Goal: Communication & Community: Ask a question

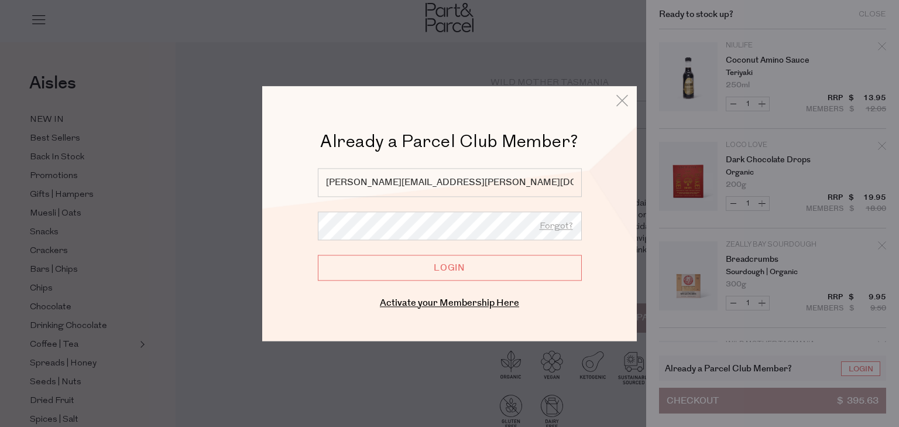
scroll to position [2672, 0]
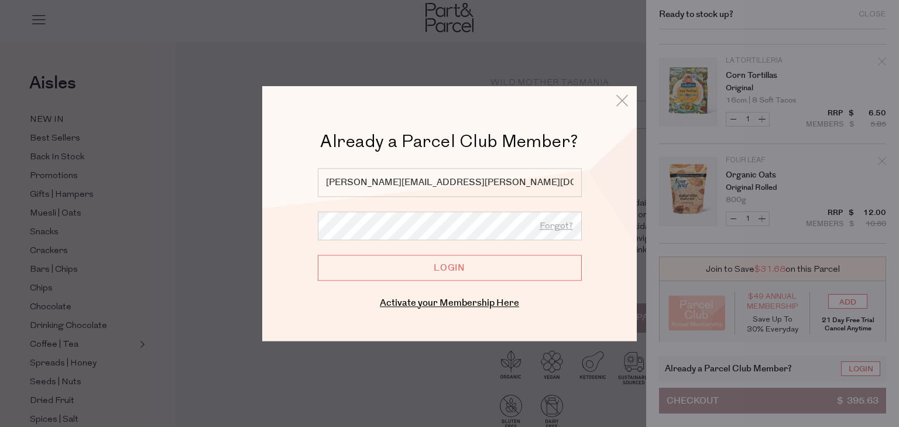
click at [318, 168] on div at bounding box center [318, 168] width 0 height 0
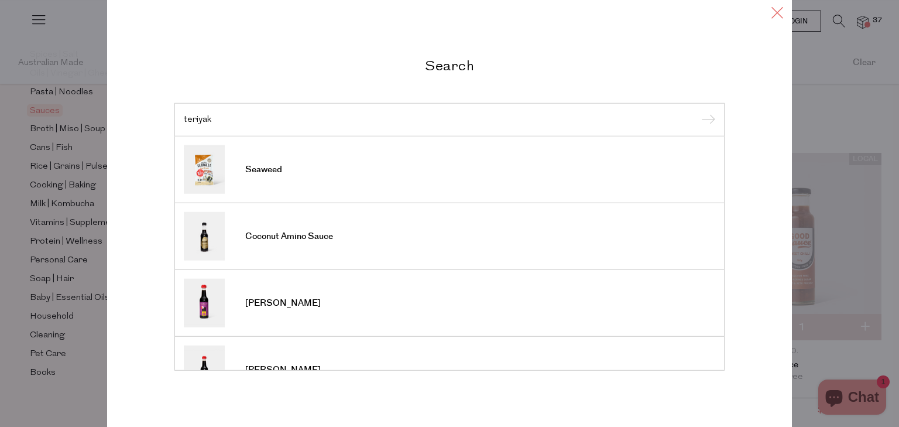
scroll to position [32, 0]
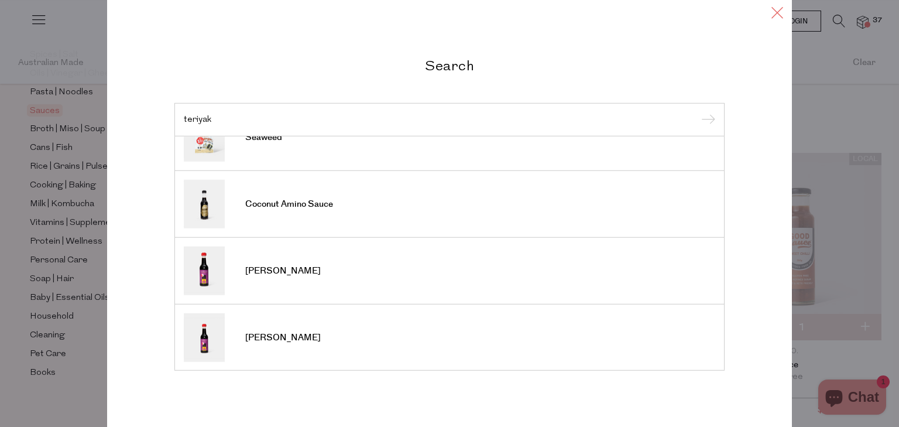
click at [775, 14] on icon at bounding box center [778, 12] width 18 height 17
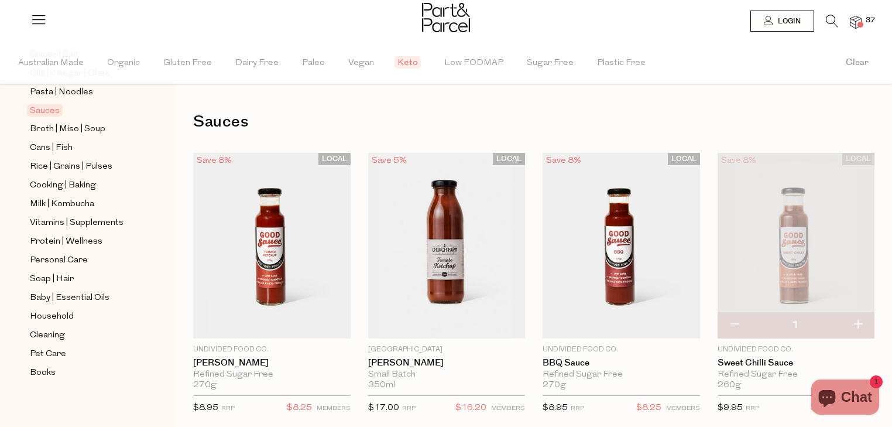
click at [857, 25] on img at bounding box center [856, 22] width 12 height 13
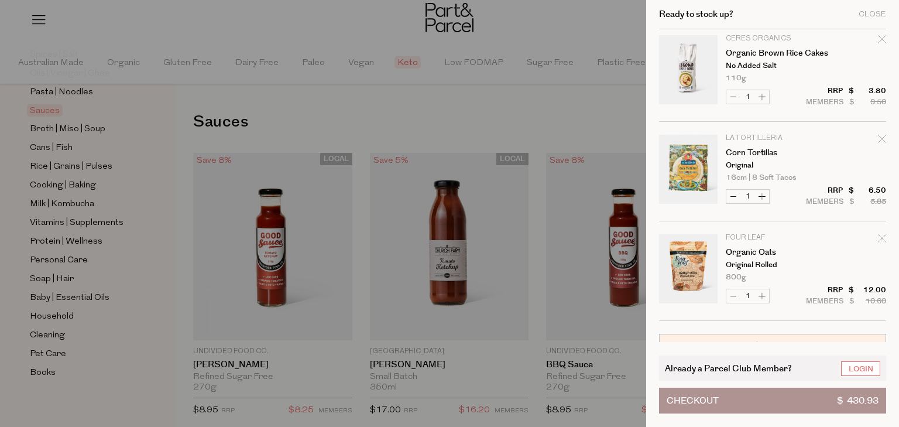
scroll to position [2871, 0]
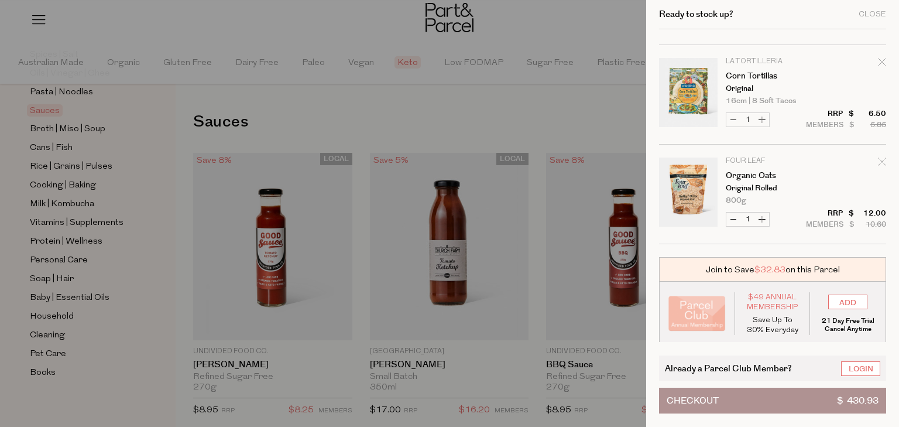
click at [450, 103] on div at bounding box center [449, 213] width 899 height 427
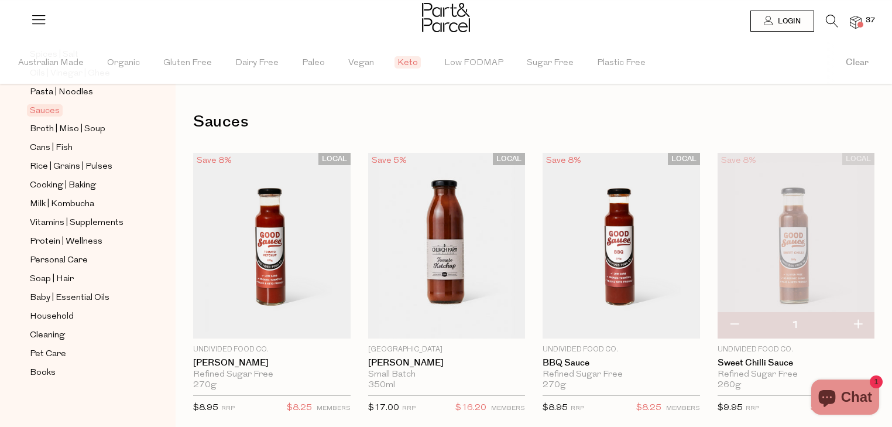
click at [827, 18] on icon at bounding box center [832, 21] width 12 height 13
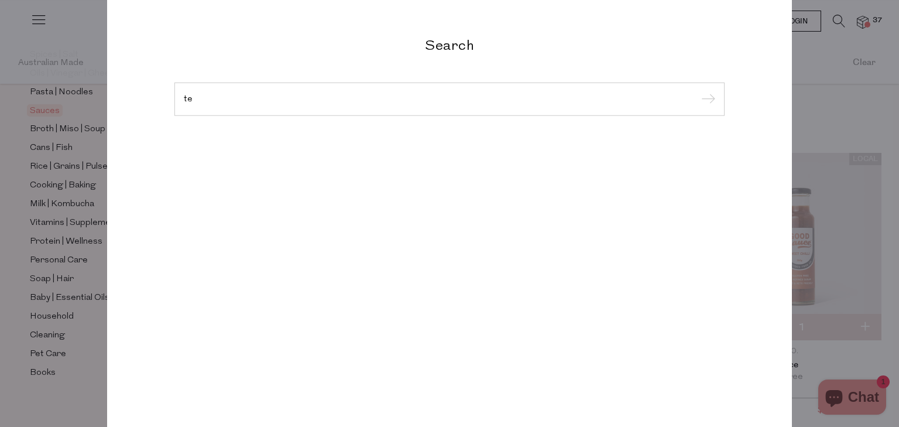
type input "t"
type input "baby soap"
click at [698, 91] on input "submit" at bounding box center [707, 100] width 18 height 18
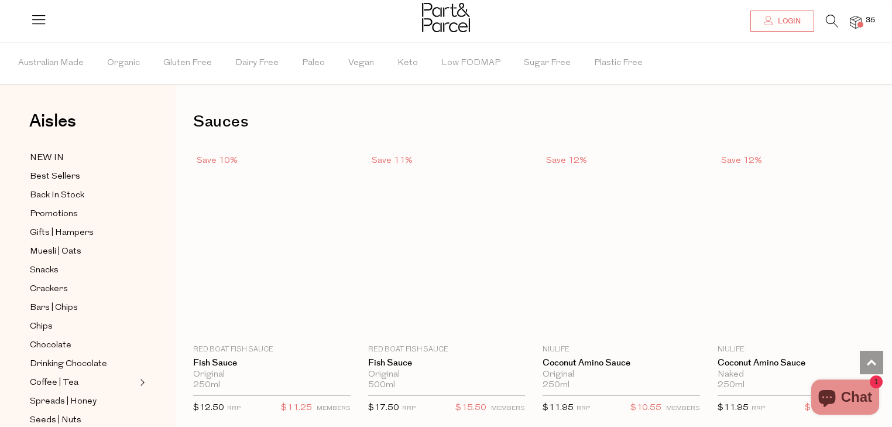
click at [867, 23] on span "35" at bounding box center [870, 20] width 15 height 11
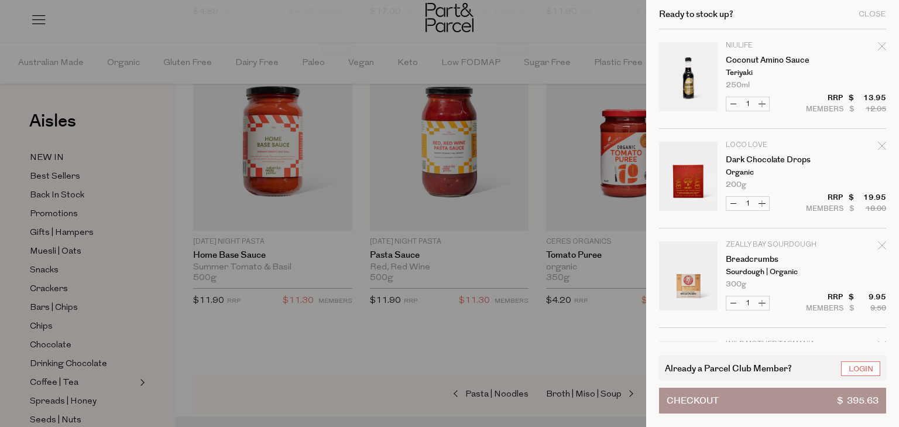
click at [581, 34] on div at bounding box center [449, 213] width 899 height 427
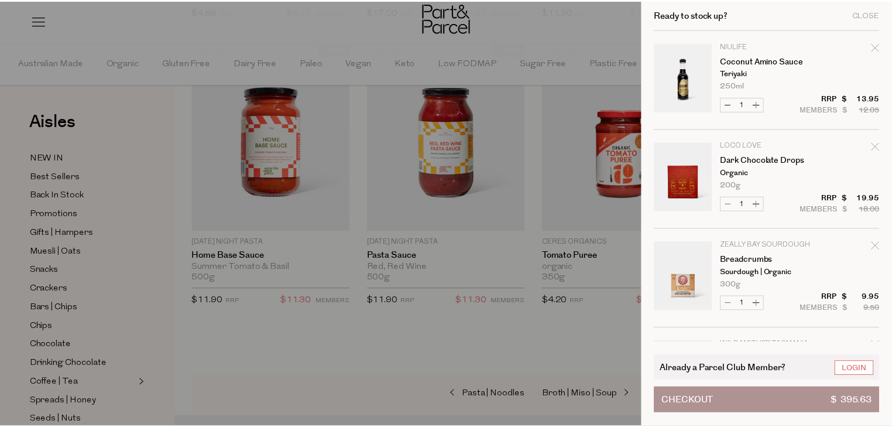
scroll to position [967, 0]
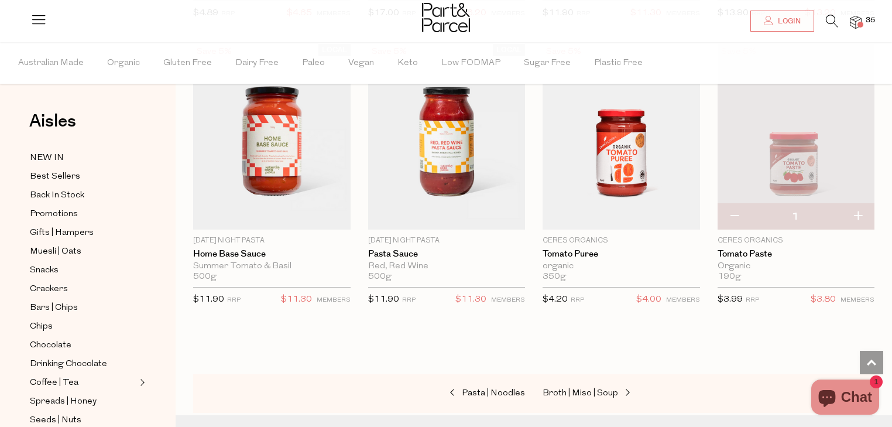
click at [831, 27] on icon at bounding box center [832, 21] width 12 height 13
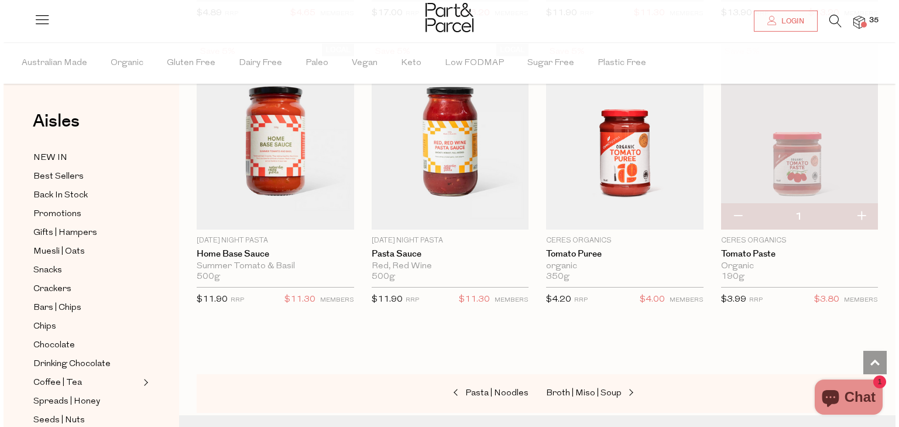
scroll to position [974, 0]
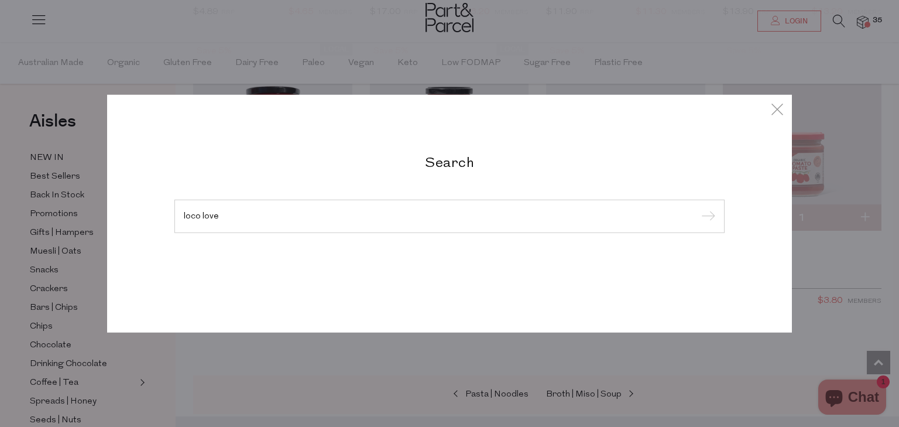
type input "loco love"
click at [698, 208] on input "submit" at bounding box center [707, 217] width 18 height 18
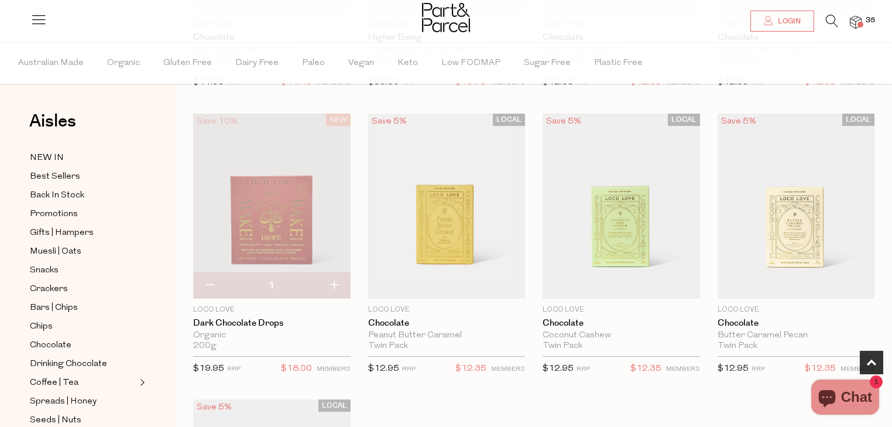
scroll to position [590, 0]
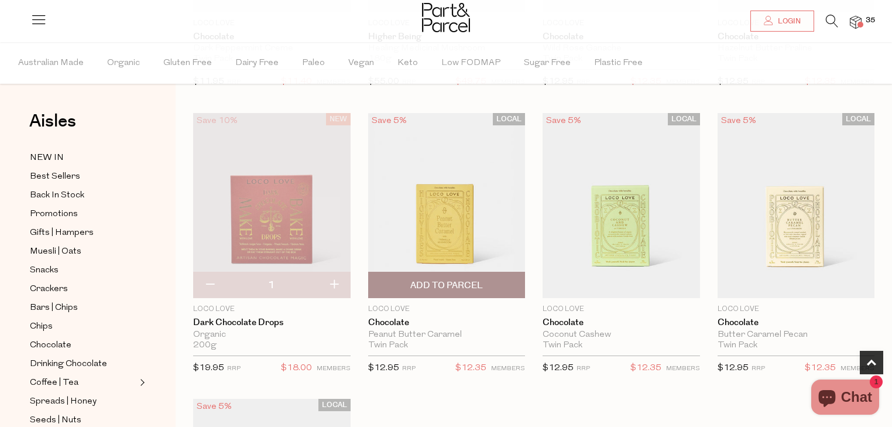
click at [482, 282] on span "Add To Parcel" at bounding box center [446, 285] width 73 height 12
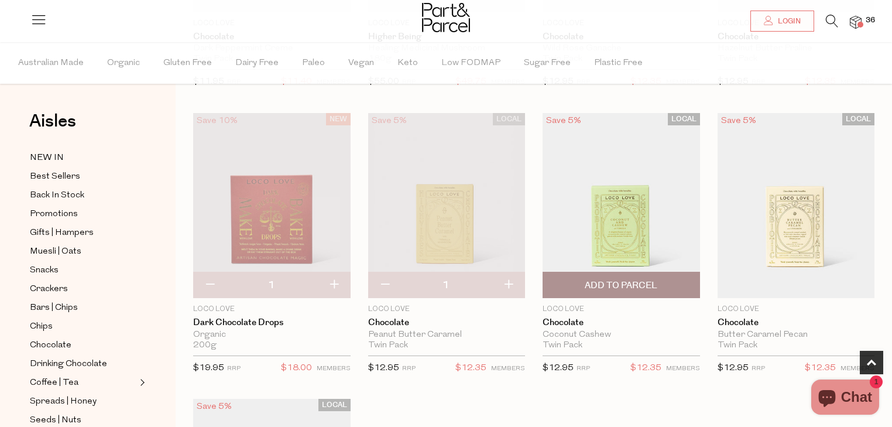
scroll to position [617, 0]
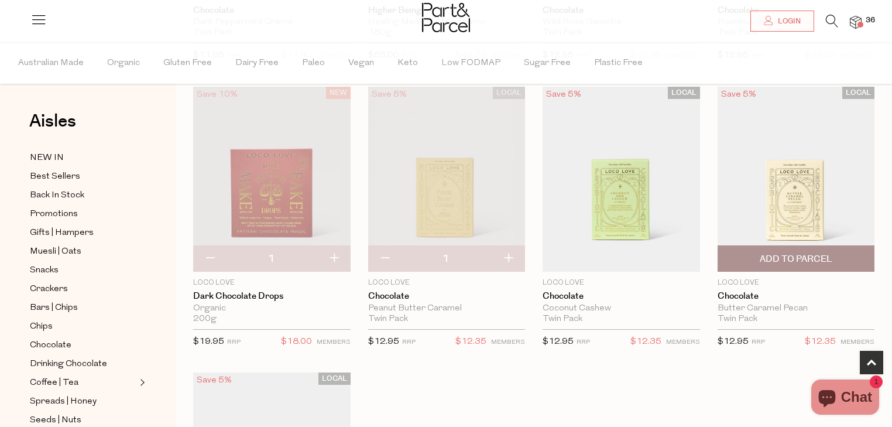
click at [742, 265] on span "Add To Parcel" at bounding box center [796, 258] width 150 height 25
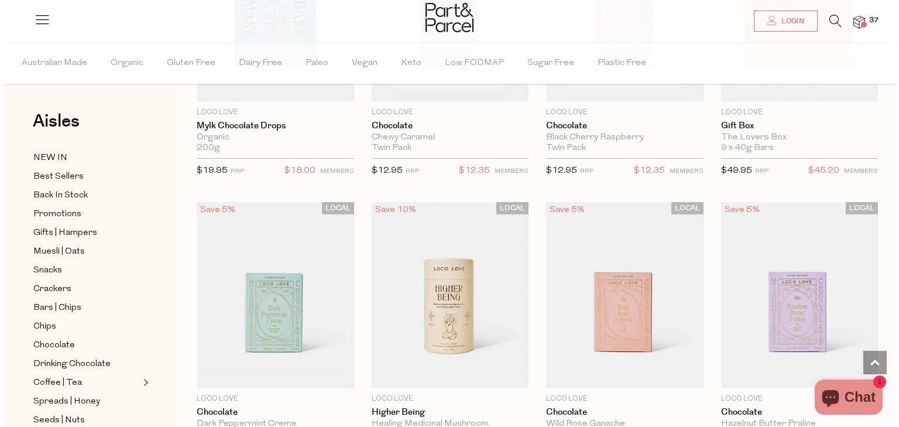
scroll to position [191, 0]
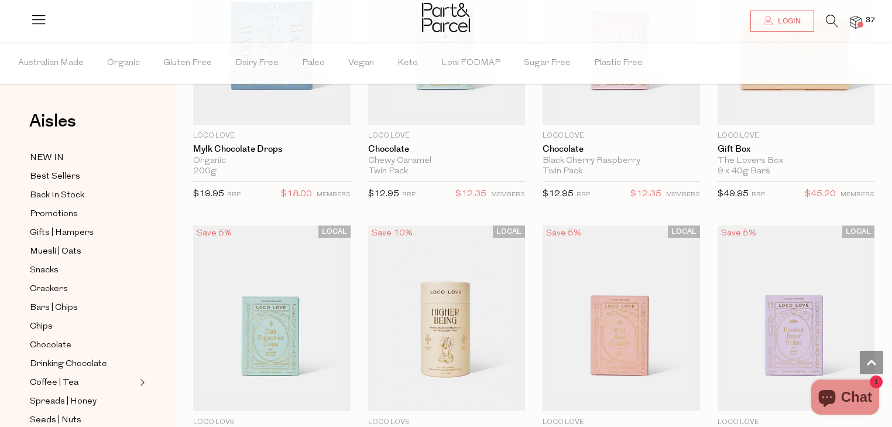
click at [861, 23] on span at bounding box center [861, 25] width 6 height 6
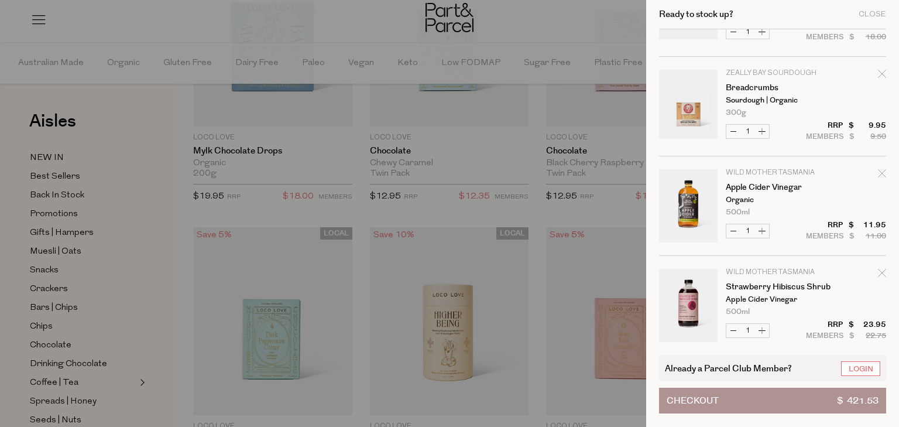
scroll to position [573, 0]
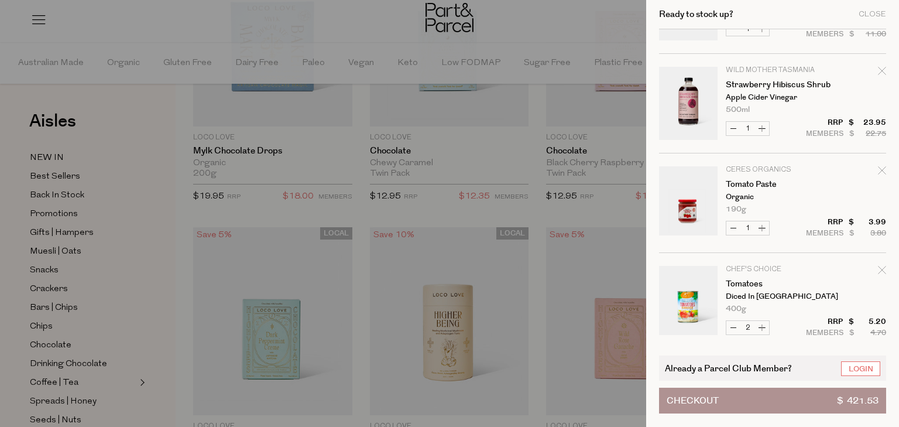
click at [757, 403] on button "Checkout $ 421.53" at bounding box center [772, 401] width 227 height 26
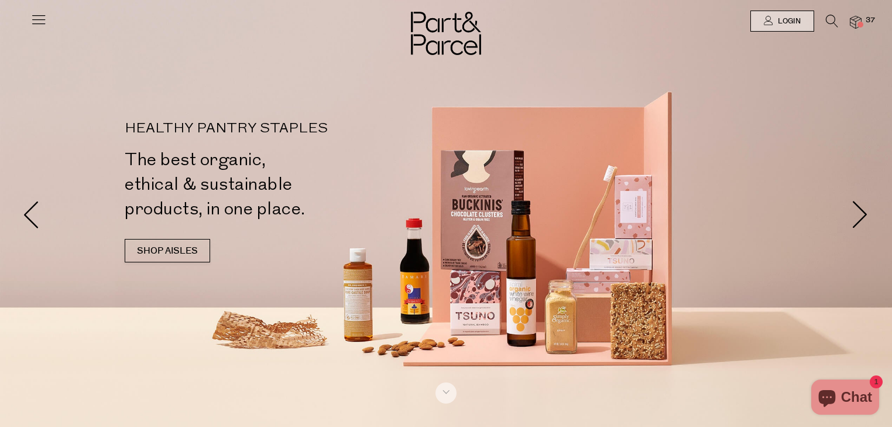
click at [830, 18] on icon at bounding box center [832, 21] width 12 height 13
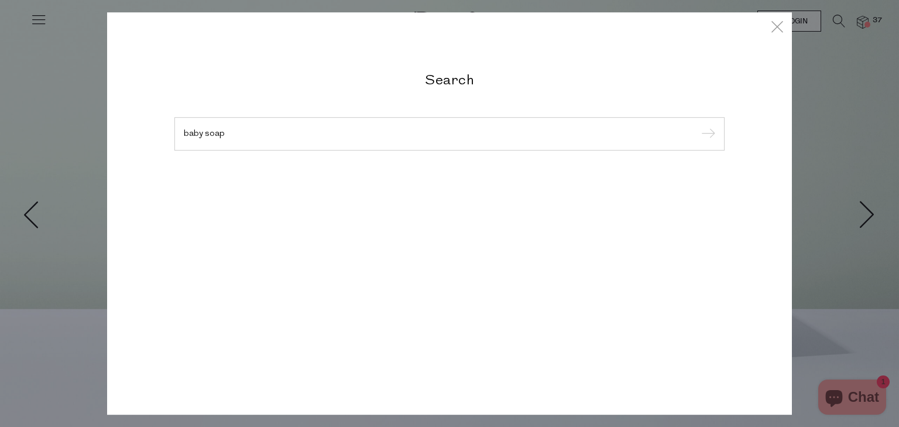
type input "baby soap"
click at [698, 126] on input "submit" at bounding box center [707, 135] width 18 height 18
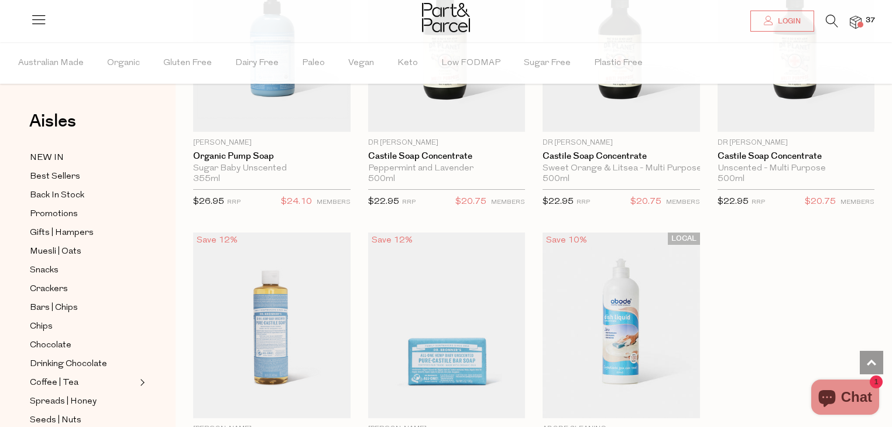
scroll to position [912, 0]
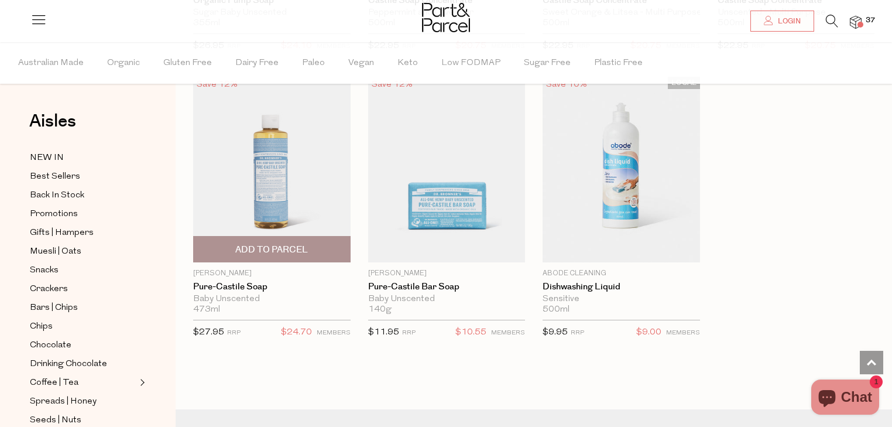
click at [234, 239] on span "Add To Parcel" at bounding box center [272, 249] width 150 height 25
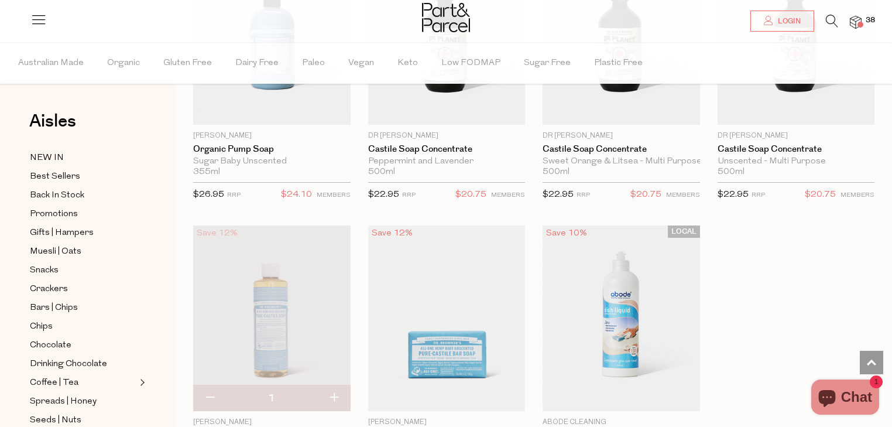
scroll to position [881, 0]
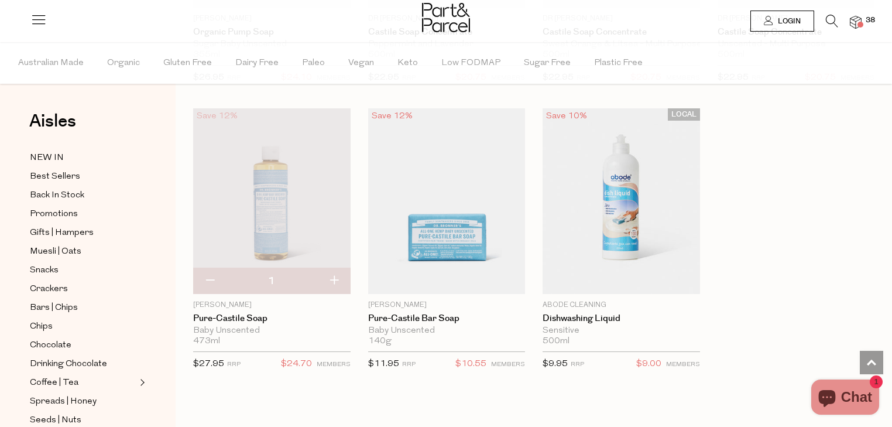
click at [776, 28] on link "Login" at bounding box center [783, 21] width 64 height 21
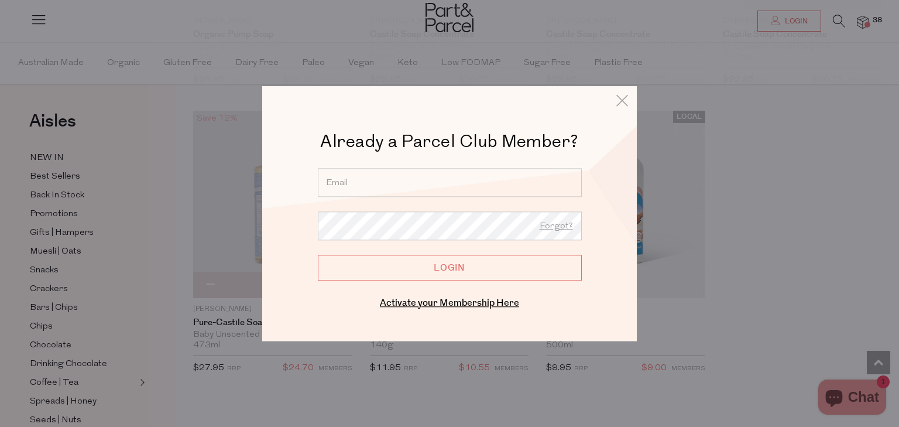
click at [435, 180] on input "email" at bounding box center [450, 182] width 264 height 29
type input "billie.mcinerney@gmail.com"
click at [557, 231] on link "Forgot?" at bounding box center [556, 226] width 33 height 15
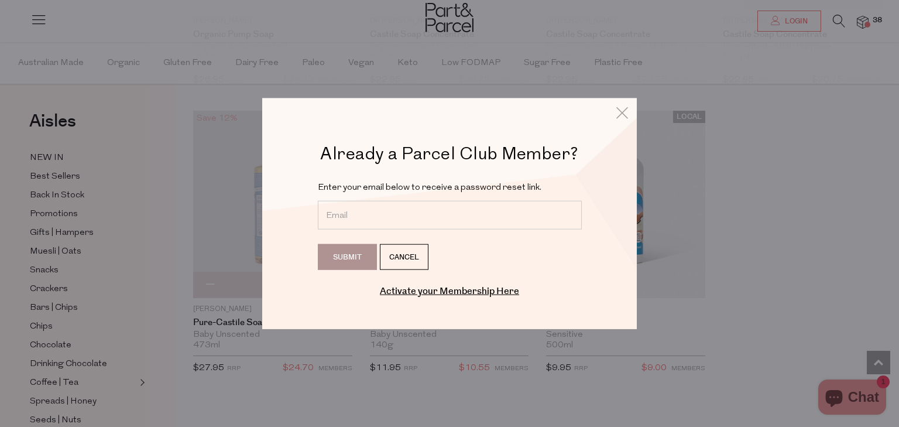
click at [546, 214] on input "email" at bounding box center [450, 215] width 264 height 29
type input "billie.mcinerney@gmail.com"
click at [354, 252] on input "Submit" at bounding box center [347, 257] width 59 height 26
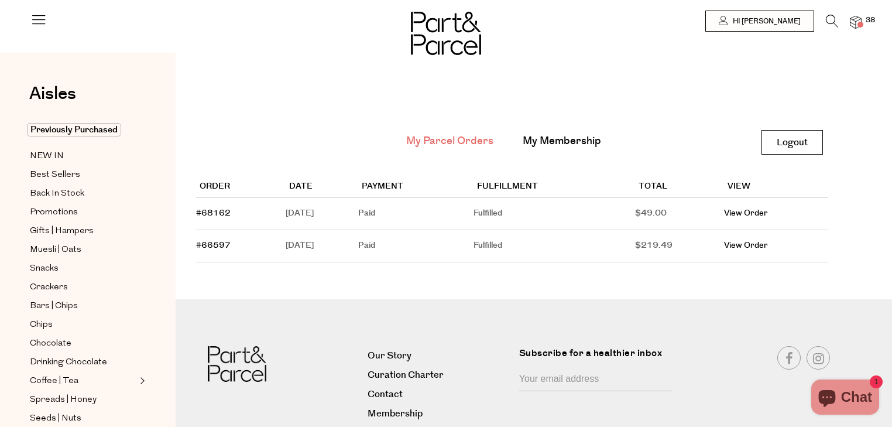
click at [850, 18] on img at bounding box center [856, 22] width 12 height 13
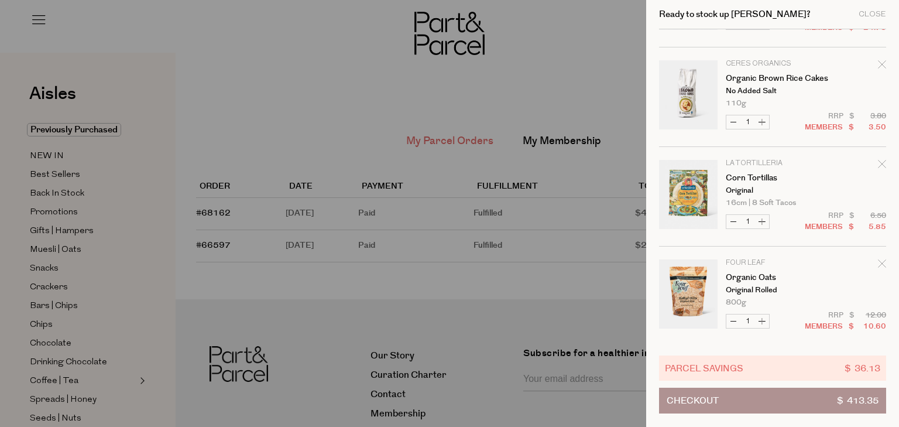
scroll to position [2869, 0]
click at [802, 406] on button "Checkout $ 413.35" at bounding box center [772, 401] width 227 height 26
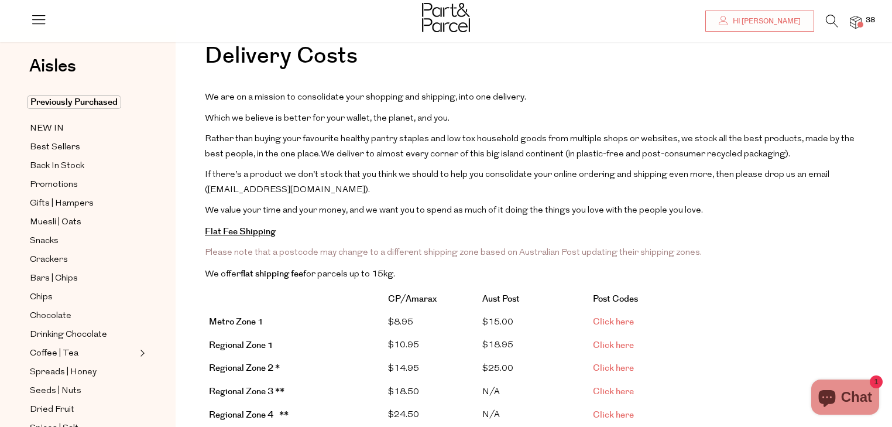
scroll to position [55, 0]
click at [799, 16] on span "Hi [PERSON_NAME]" at bounding box center [765, 21] width 71 height 10
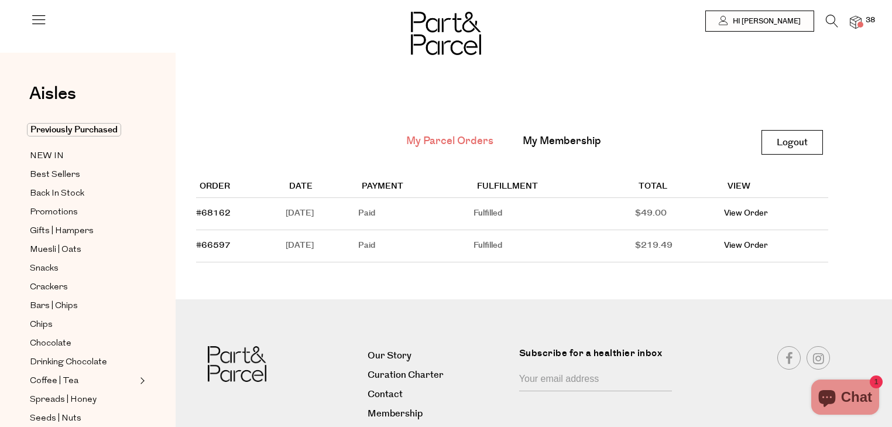
click at [855, 401] on span "Chat" at bounding box center [856, 397] width 31 height 18
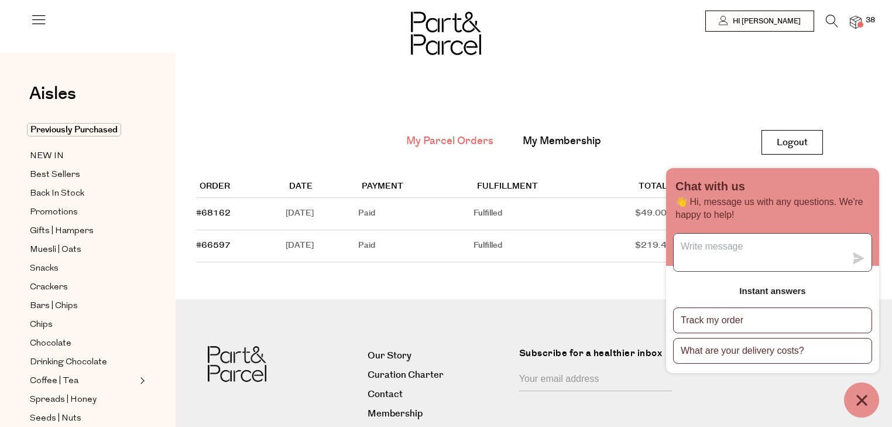
click at [752, 241] on textarea "Message us" at bounding box center [760, 252] width 172 height 37
type textarea "Hi there,"
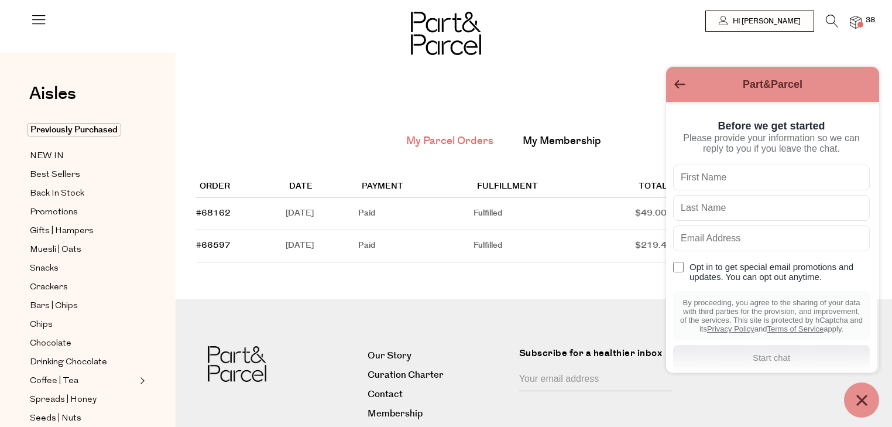
click at [768, 142] on div "Please provide your information so we can reply to you if you leave the chat." at bounding box center [771, 143] width 197 height 21
click at [752, 169] on input "text" at bounding box center [771, 178] width 197 height 26
type input "Billie"
type input "McInerney"
type input "billie.mcinerney@gmail.com"
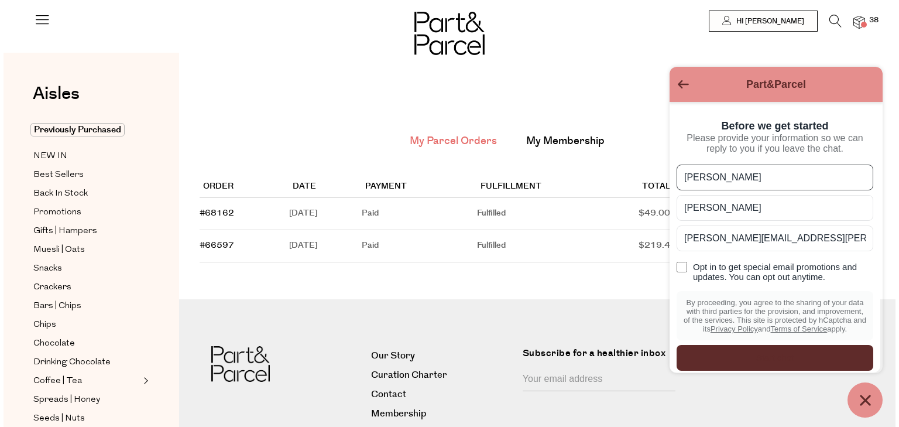
scroll to position [35, 0]
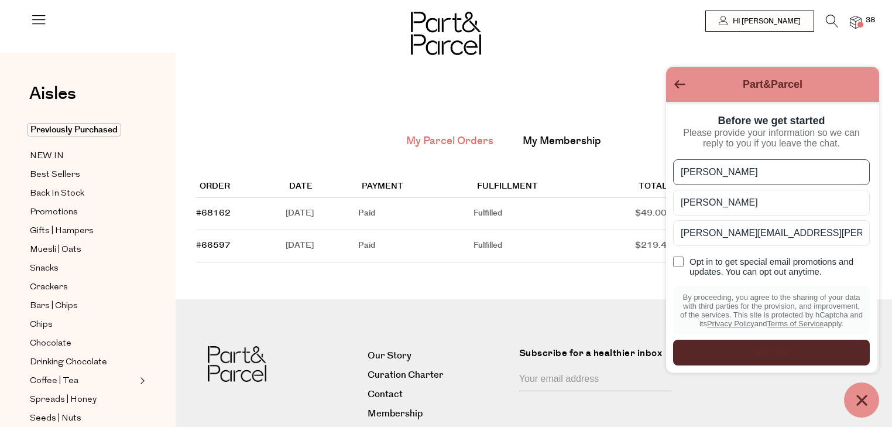
click at [771, 352] on div "Start chat" at bounding box center [771, 352] width 183 height 13
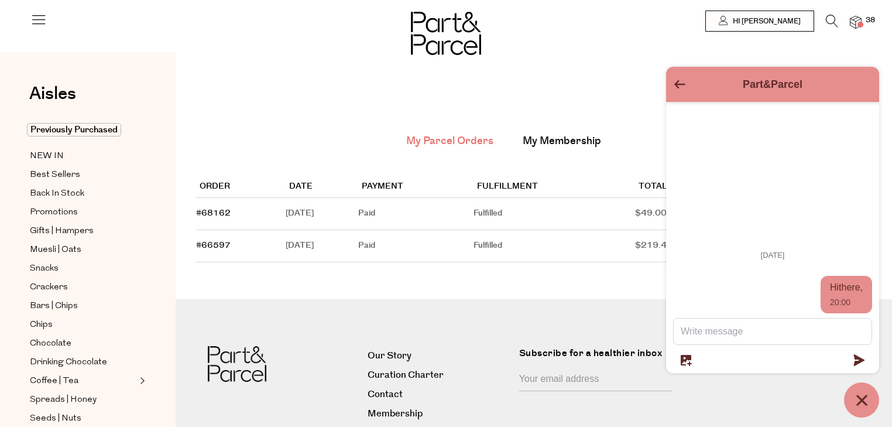
click at [757, 314] on div "Today Hi there, 20:00" at bounding box center [772, 237] width 213 height 271
click at [751, 320] on textarea "To enrich screen reader interactions, please activate Accessibility in Grammarl…" at bounding box center [773, 332] width 198 height 26
type textarea "H"
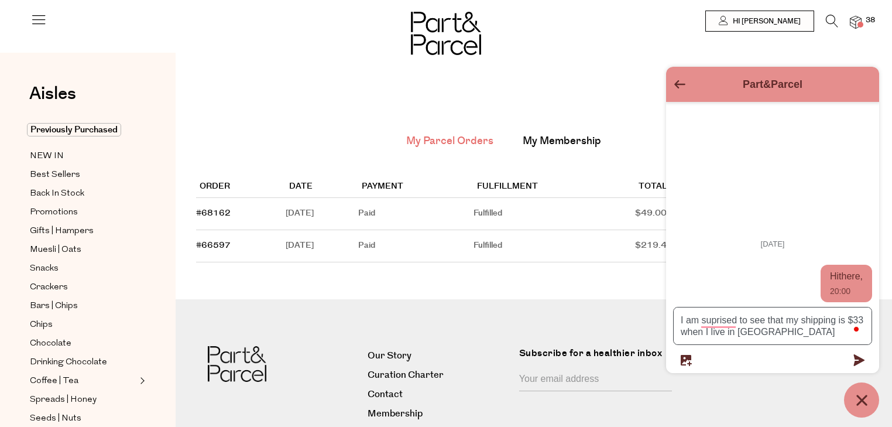
type textarea "I am suprised to see that my shipping is $33 when I live in Metro Perth"
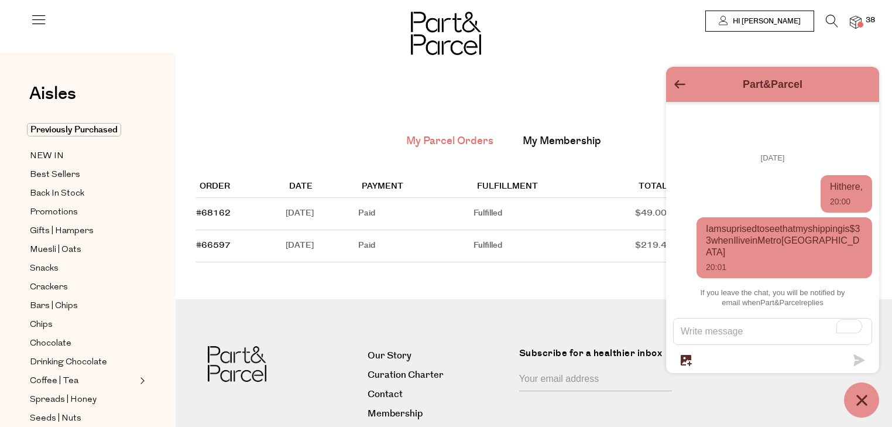
click at [861, 20] on img at bounding box center [856, 22] width 12 height 13
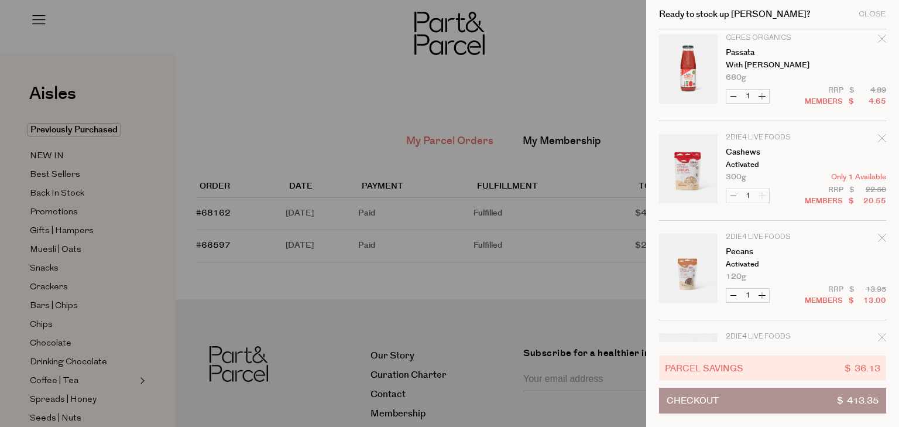
scroll to position [2869, 0]
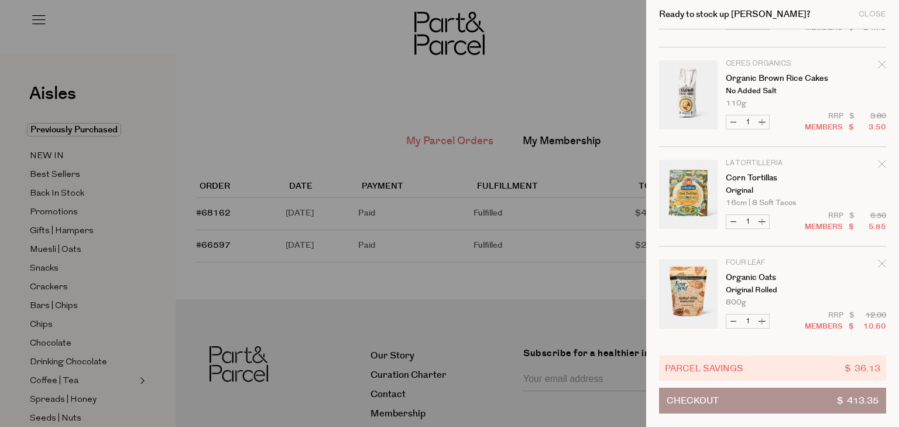
click at [696, 71] on link "Your cart" at bounding box center [688, 96] width 59 height 73
click at [861, 18] on div "Close" at bounding box center [873, 15] width 28 height 8
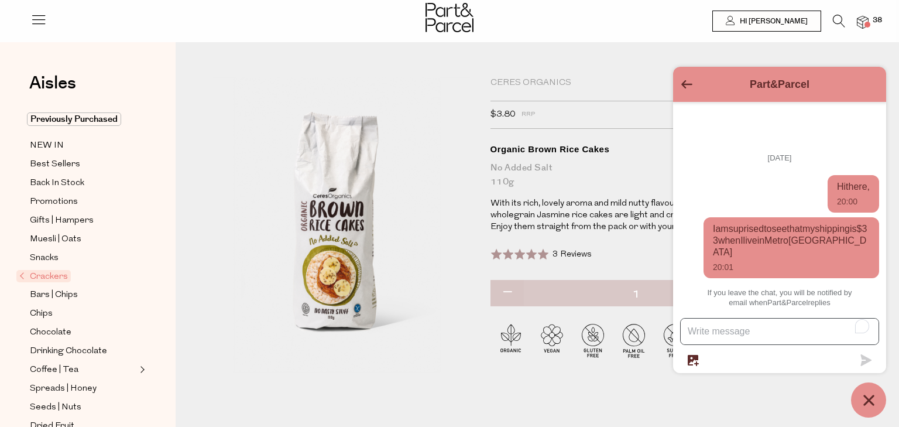
click at [733, 330] on textarea "To enrich screen reader interactions, please activate Accessibility in Grammarl…" at bounding box center [780, 332] width 198 height 26
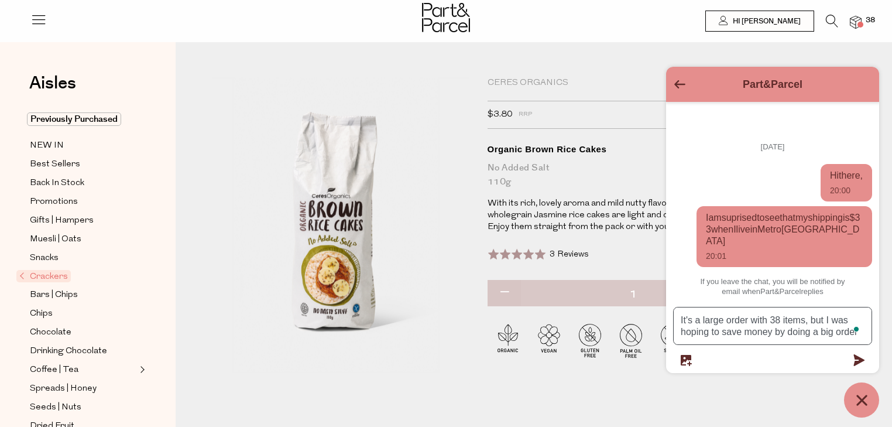
type textarea "It's a large order with 38 items, but I was hoping to save money by doing a big…"
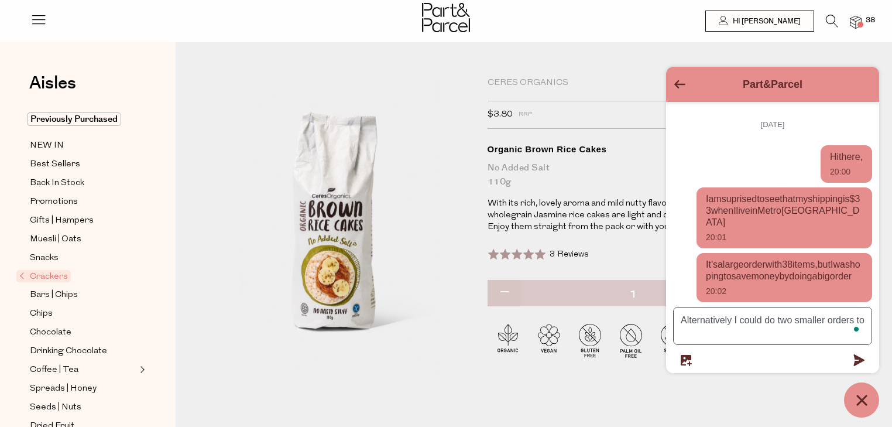
scroll to position [17, 0]
type textarea "Alternatively I could do two smaller orders to remain under the 15kg free shipp…"
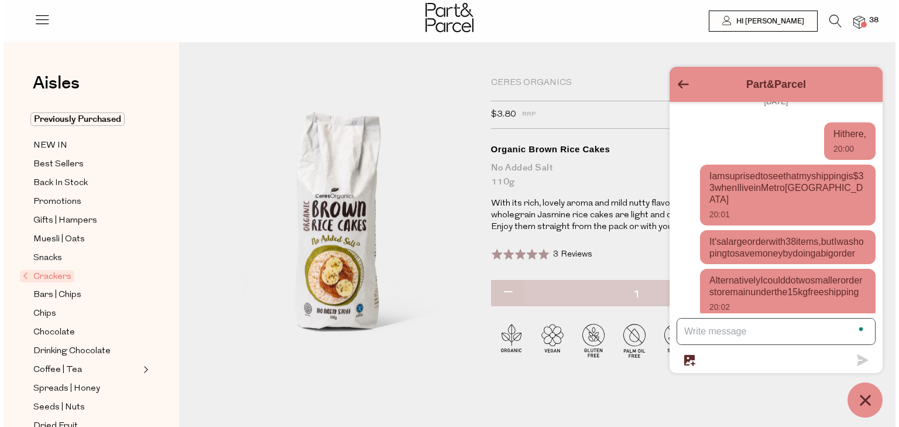
scroll to position [56, 0]
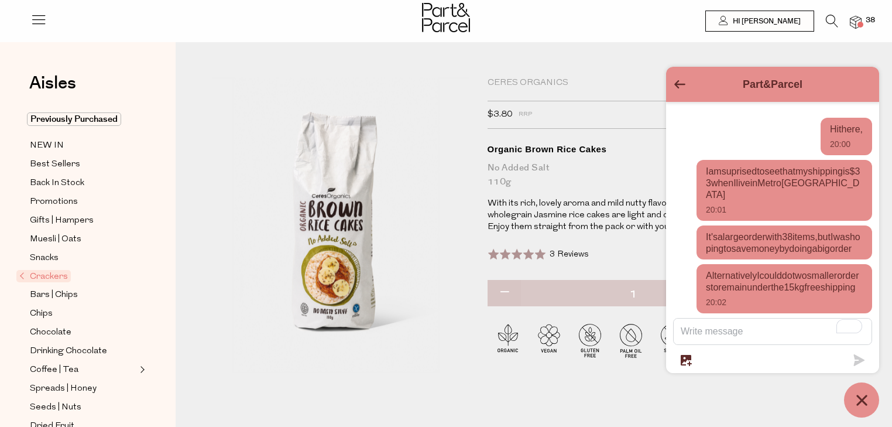
click at [857, 21] on img at bounding box center [856, 22] width 12 height 13
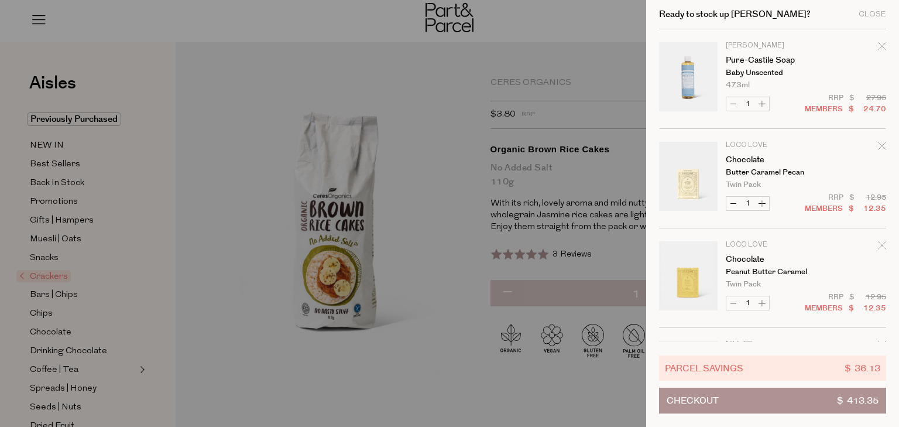
click at [625, 49] on div at bounding box center [449, 213] width 899 height 427
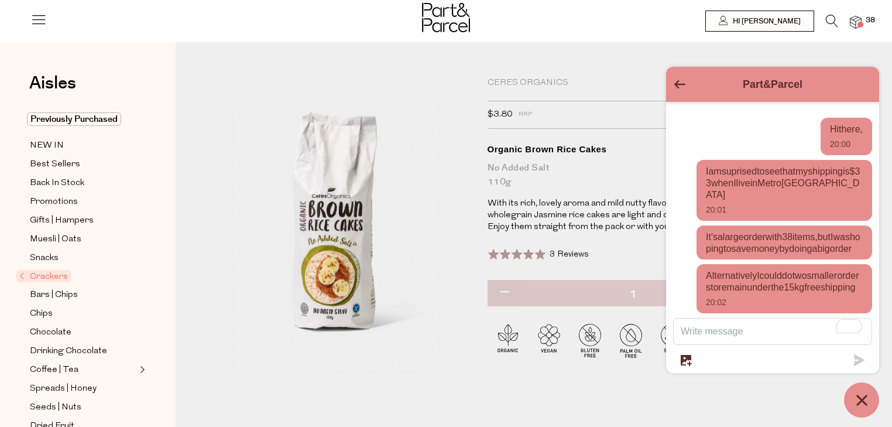
click at [867, 21] on span "38" at bounding box center [870, 20] width 15 height 11
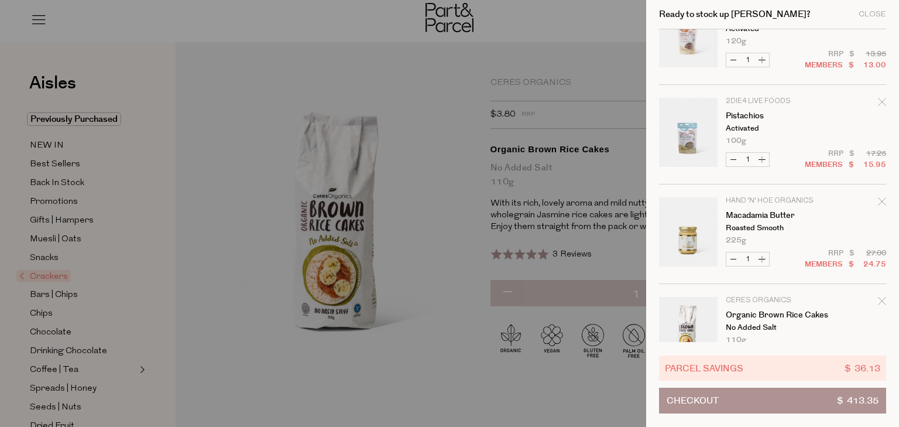
scroll to position [2869, 0]
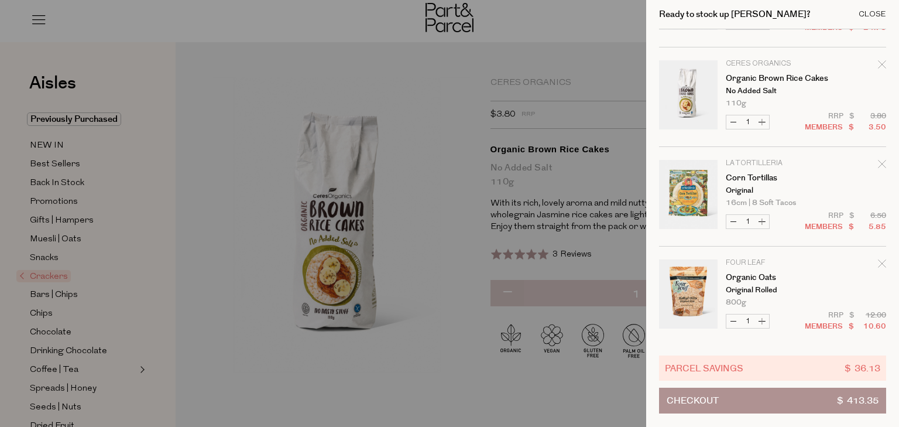
click at [871, 16] on div "Close" at bounding box center [873, 15] width 28 height 8
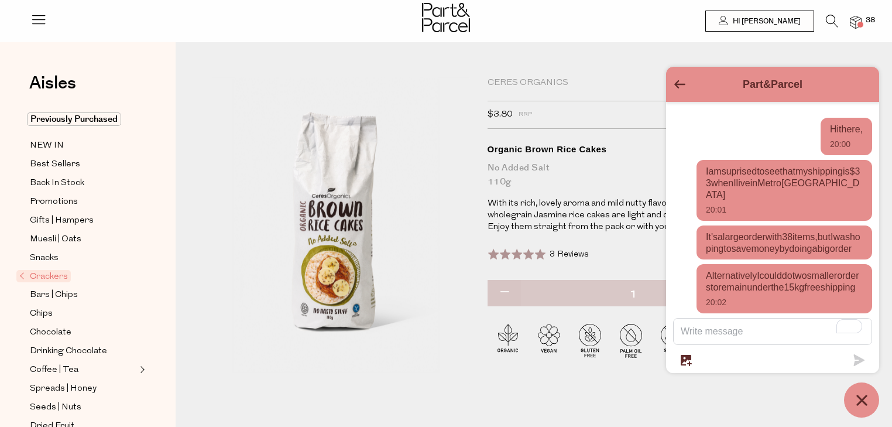
click at [853, 26] on img at bounding box center [856, 22] width 12 height 13
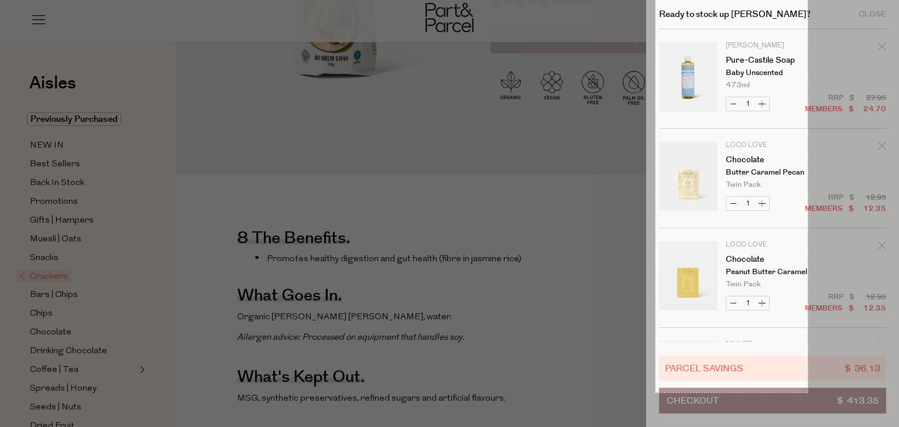
scroll to position [379, 0]
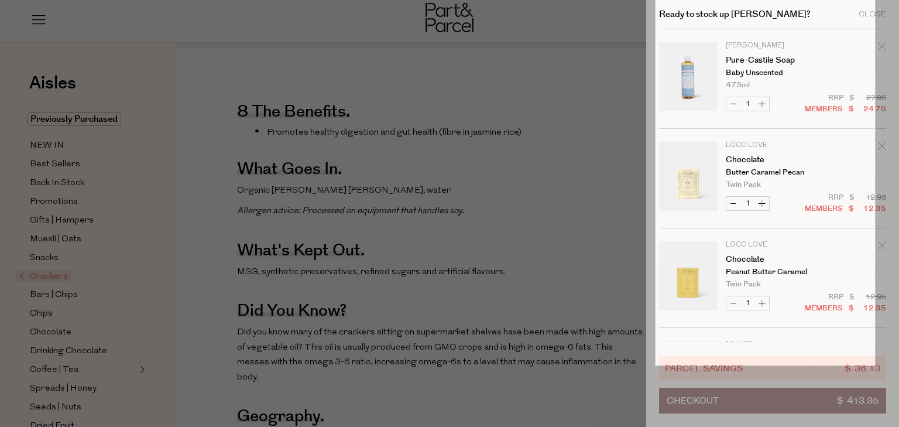
drag, startPoint x: 656, startPoint y: 7, endPoint x: 876, endPoint y: 365, distance: 420.1
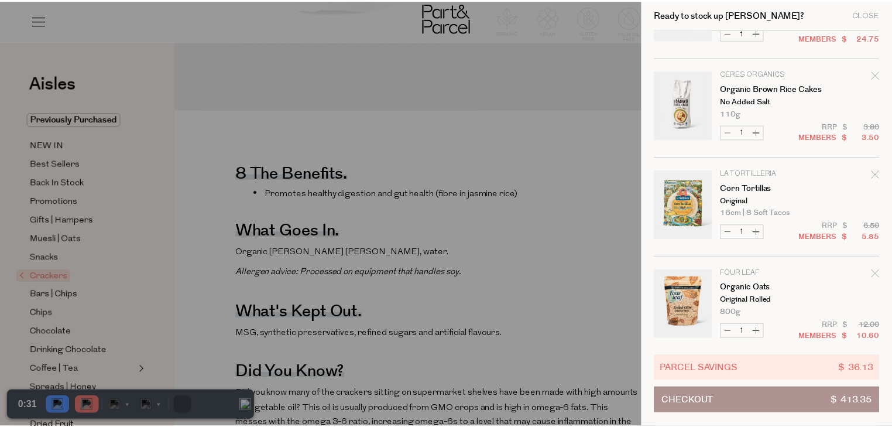
scroll to position [2869, 0]
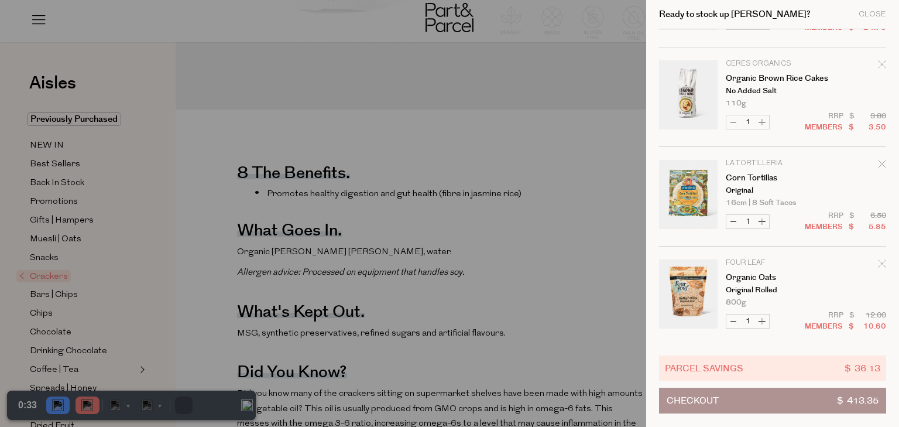
click at [81, 408] on div at bounding box center [449, 213] width 899 height 427
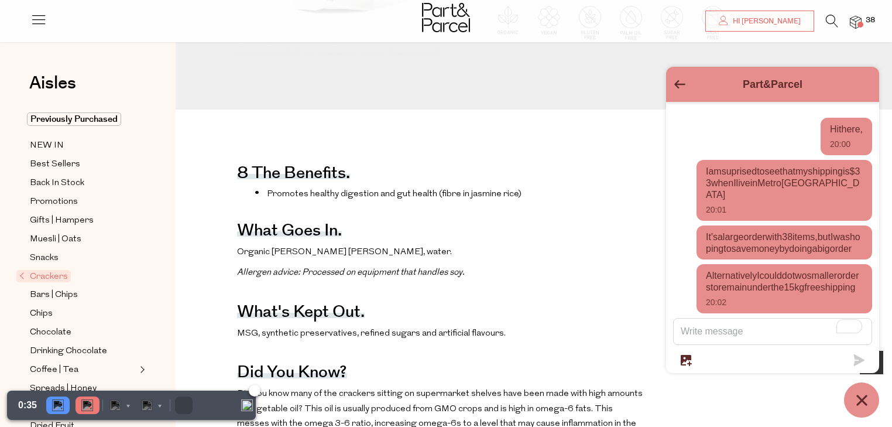
click at [81, 408] on img at bounding box center [87, 405] width 12 height 12
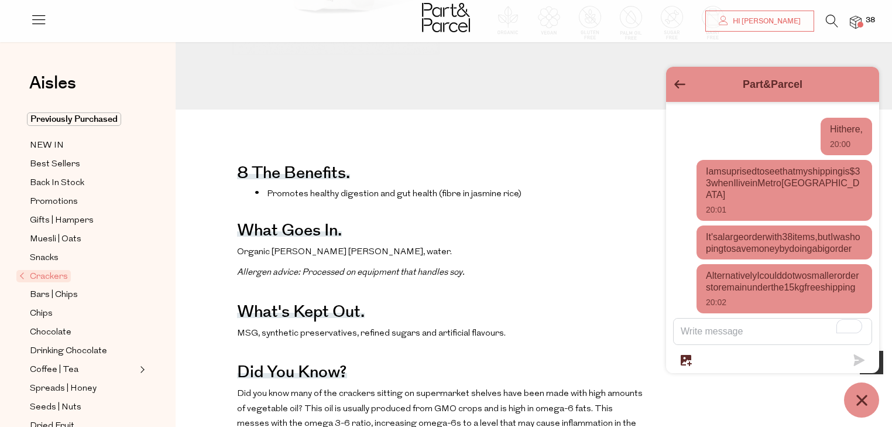
click at [680, 354] on form at bounding box center [772, 342] width 199 height 48
click at [682, 361] on icon "button" at bounding box center [686, 360] width 11 height 11
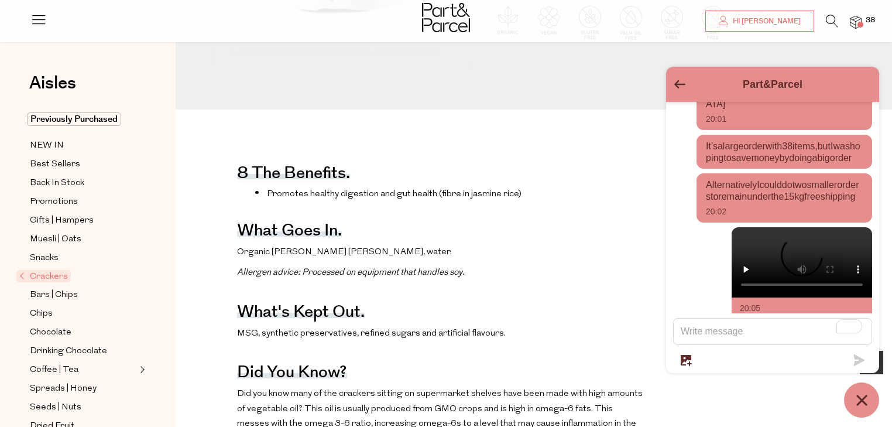
scroll to position [162, 0]
